Goal: Transaction & Acquisition: Purchase product/service

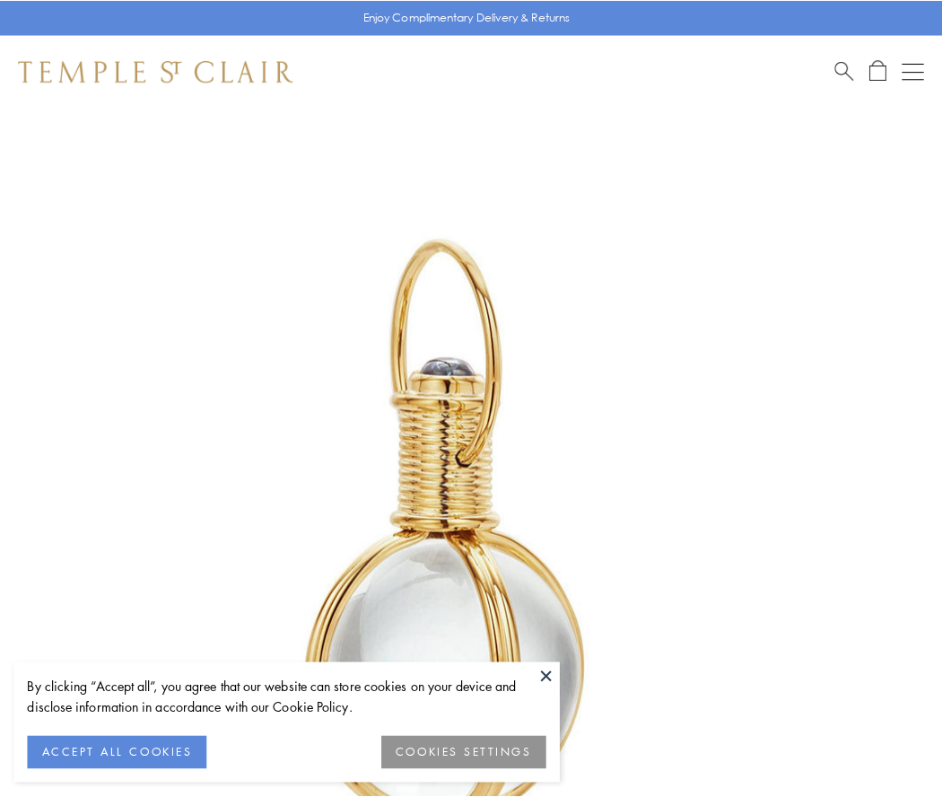
scroll to position [468, 0]
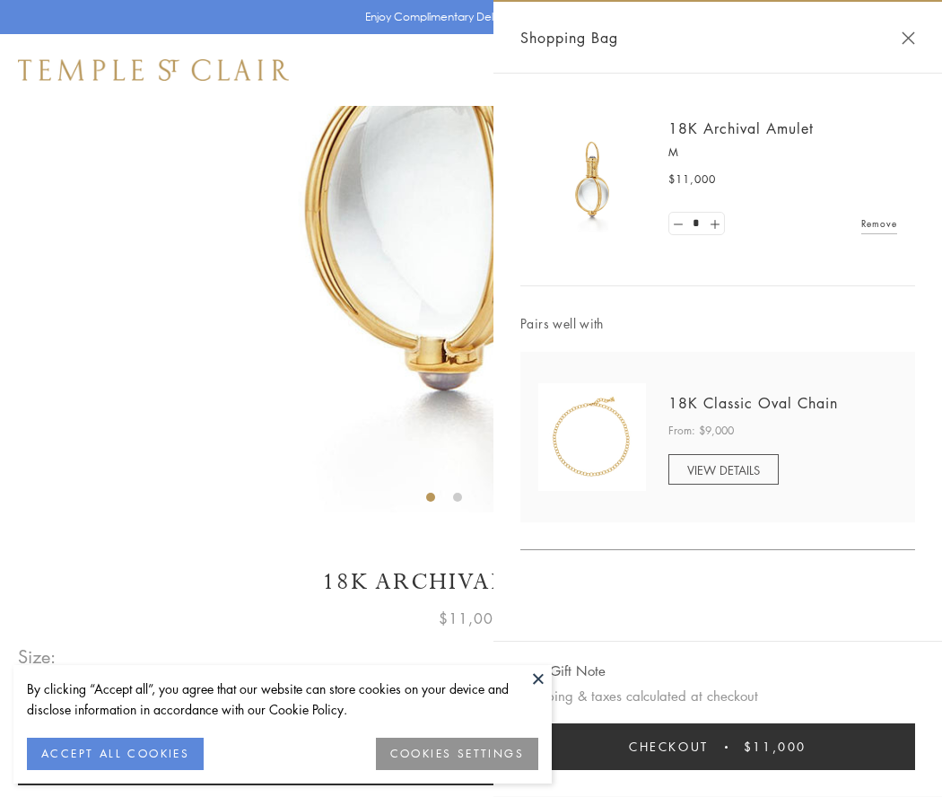
click at [718, 746] on button "Checkout $11,000" at bounding box center [717, 746] width 395 height 47
